Goal: Information Seeking & Learning: Learn about a topic

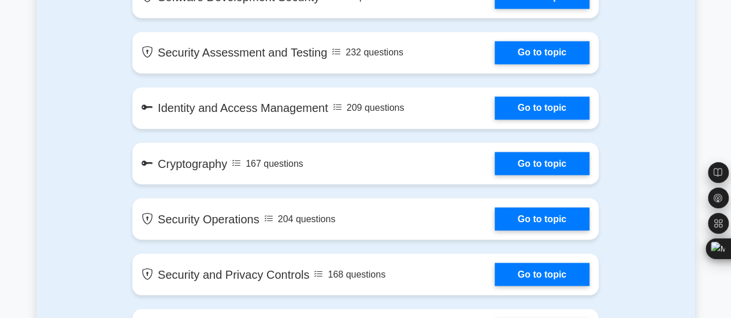
scroll to position [943, 0]
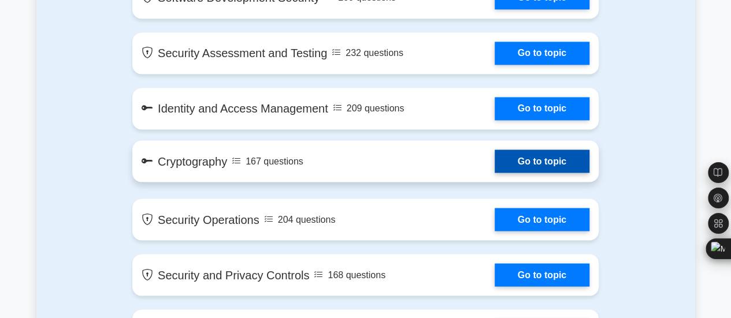
click at [530, 162] on link "Go to topic" at bounding box center [542, 161] width 95 height 23
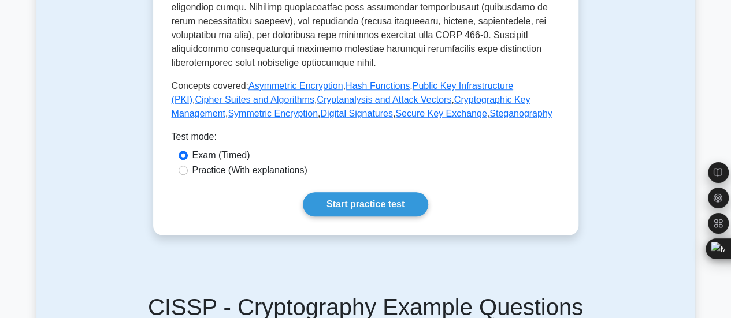
scroll to position [500, 0]
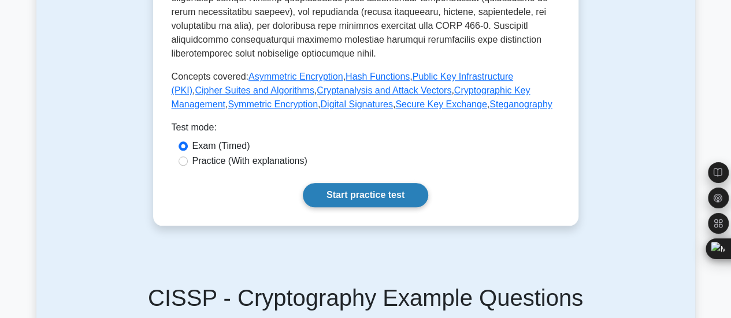
click at [374, 184] on link "Start practice test" at bounding box center [365, 195] width 125 height 24
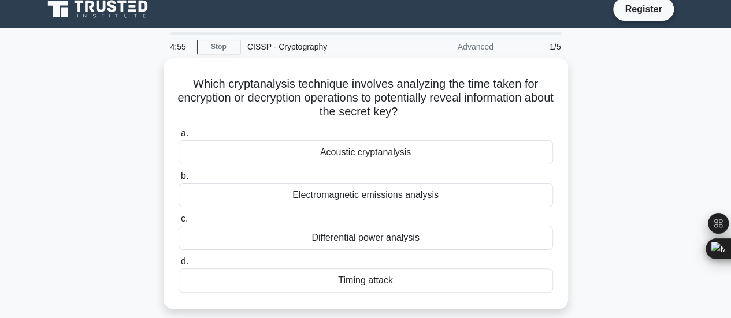
scroll to position [7, 0]
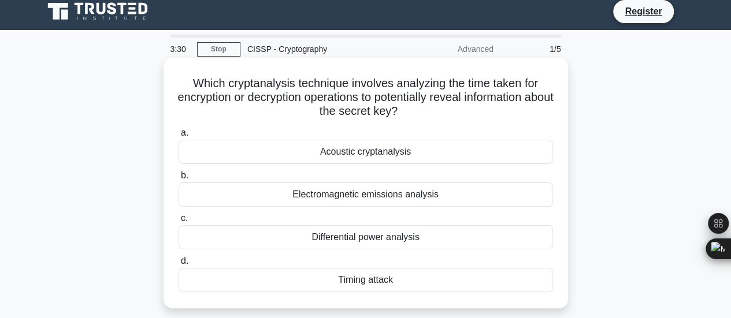
click at [397, 152] on div "Acoustic cryptanalysis" at bounding box center [366, 152] width 374 height 24
click at [179, 137] on input "a. Acoustic cryptanalysis" at bounding box center [179, 133] width 0 height 8
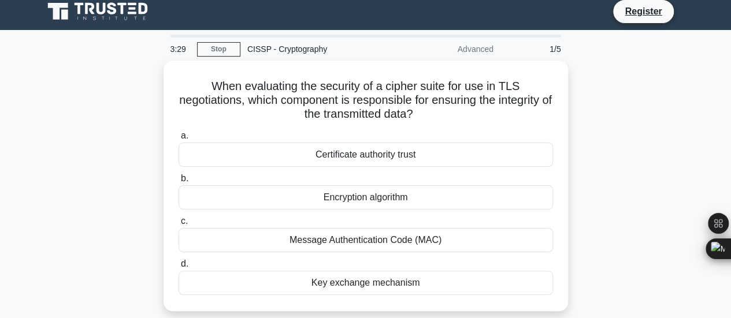
scroll to position [0, 0]
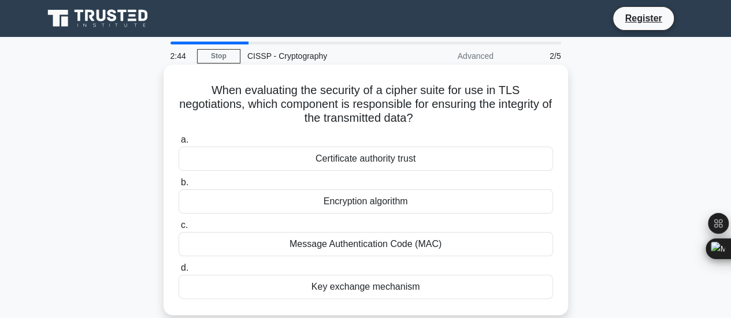
click at [426, 247] on div "Message Authentication Code (MAC)" at bounding box center [366, 244] width 374 height 24
click at [179, 229] on input "c. Message Authentication Code (MAC)" at bounding box center [179, 226] width 0 height 8
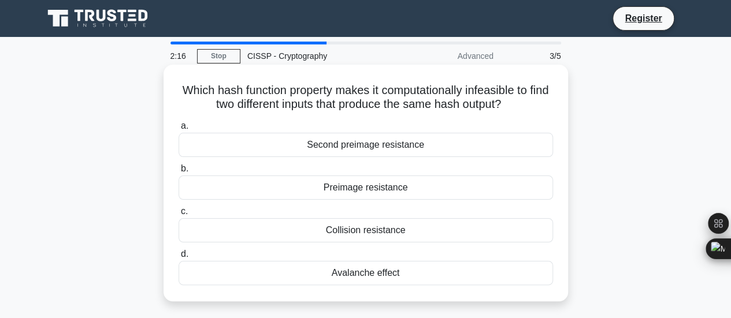
click at [401, 238] on div "Collision resistance" at bounding box center [366, 230] width 374 height 24
click at [179, 215] on input "c. Collision resistance" at bounding box center [179, 212] width 0 height 8
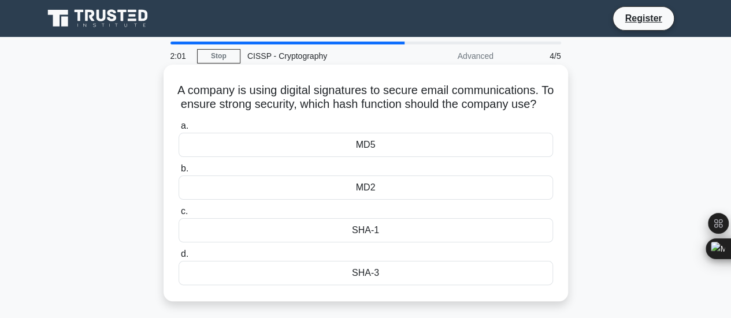
click at [389, 157] on div "MD5" at bounding box center [366, 145] width 374 height 24
click at [179, 130] on input "a. MD5" at bounding box center [179, 126] width 0 height 8
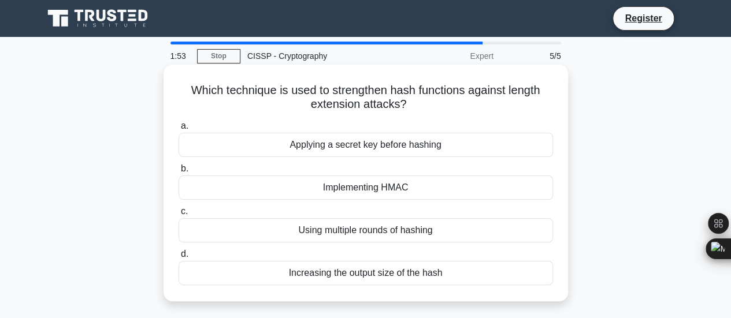
click at [406, 145] on div "Applying a secret key before hashing" at bounding box center [366, 145] width 374 height 24
click at [179, 130] on input "a. Applying a secret key before hashing" at bounding box center [179, 126] width 0 height 8
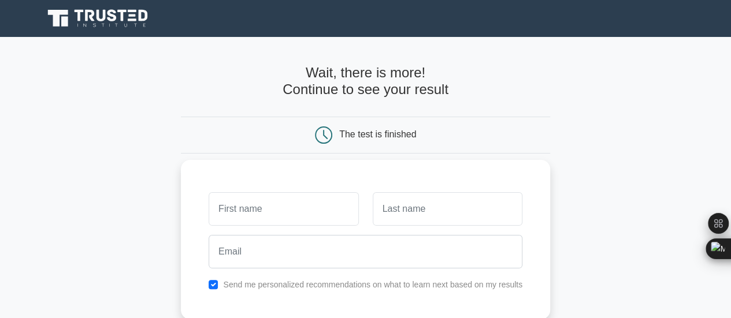
click at [223, 214] on input "text" at bounding box center [284, 209] width 150 height 34
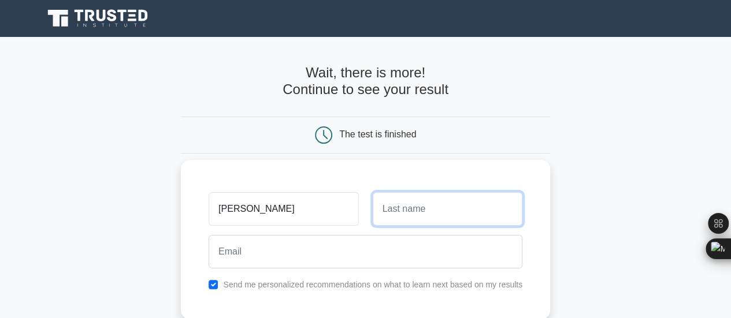
click at [392, 204] on input "text" at bounding box center [448, 209] width 150 height 34
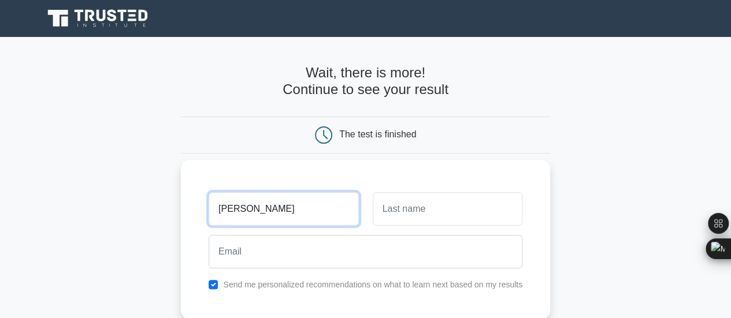
click at [298, 207] on input "Saira Arshaad" at bounding box center [284, 209] width 150 height 34
type input "Saira"
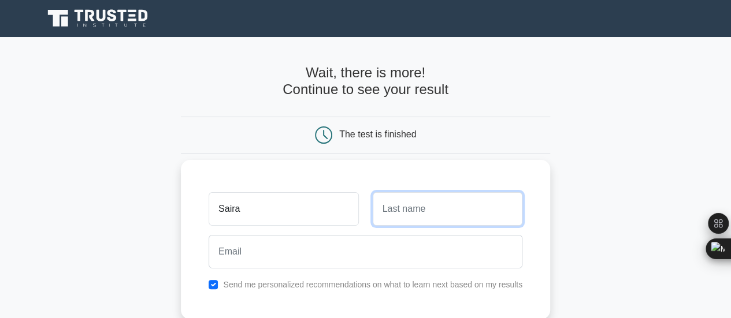
click at [414, 203] on input "text" at bounding box center [448, 209] width 150 height 34
click at [401, 209] on input "Arssshad" at bounding box center [448, 209] width 150 height 34
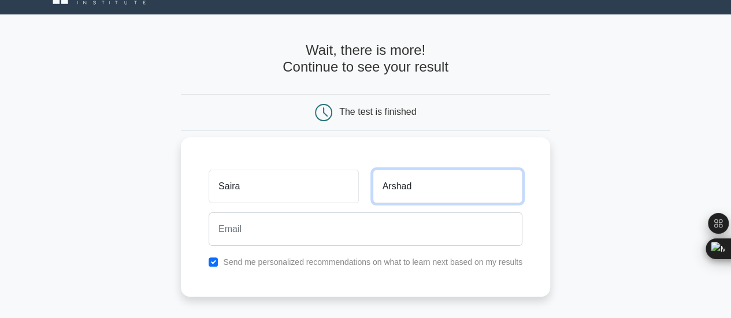
scroll to position [29, 0]
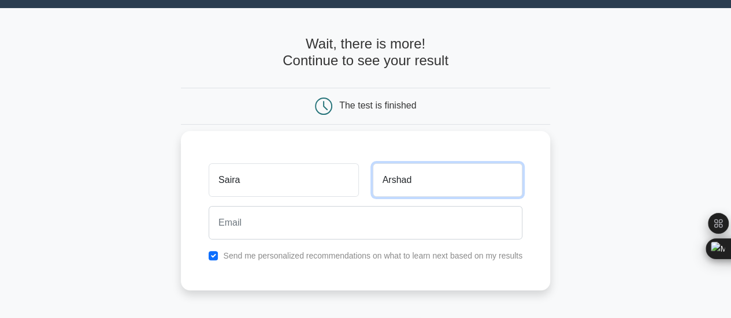
type input "Arshad"
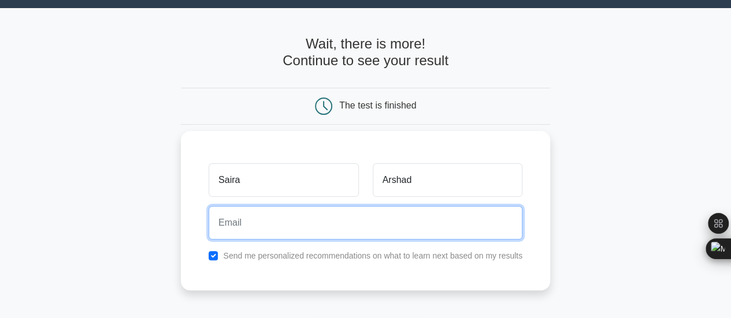
click at [270, 212] on input "email" at bounding box center [366, 223] width 314 height 34
type input "[EMAIL_ADDRESS][DOMAIN_NAME]"
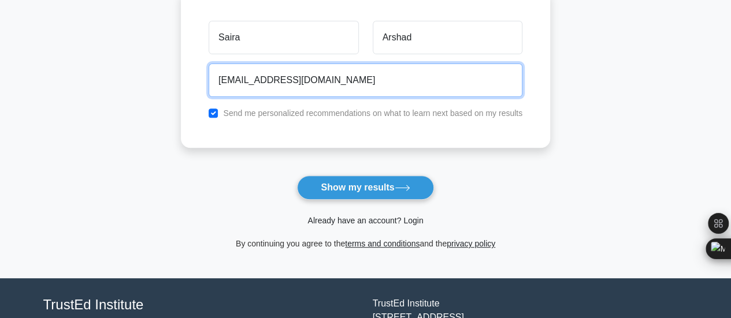
scroll to position [174, 0]
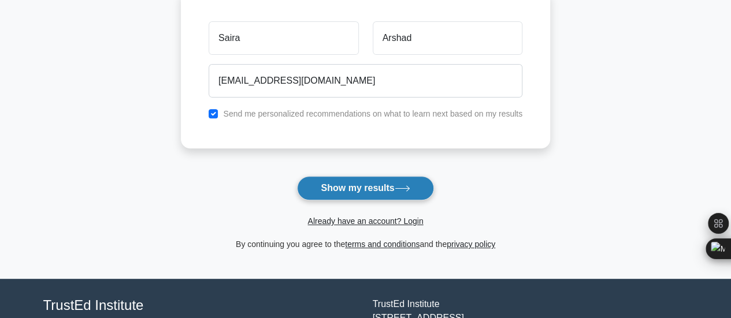
click at [358, 187] on button "Show my results" at bounding box center [365, 188] width 136 height 24
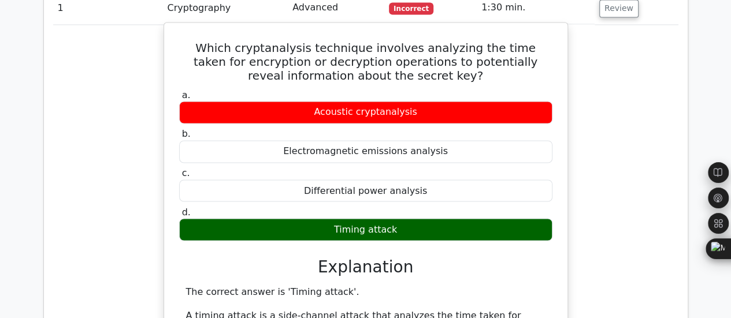
scroll to position [903, 0]
